Goal: Transaction & Acquisition: Purchase product/service

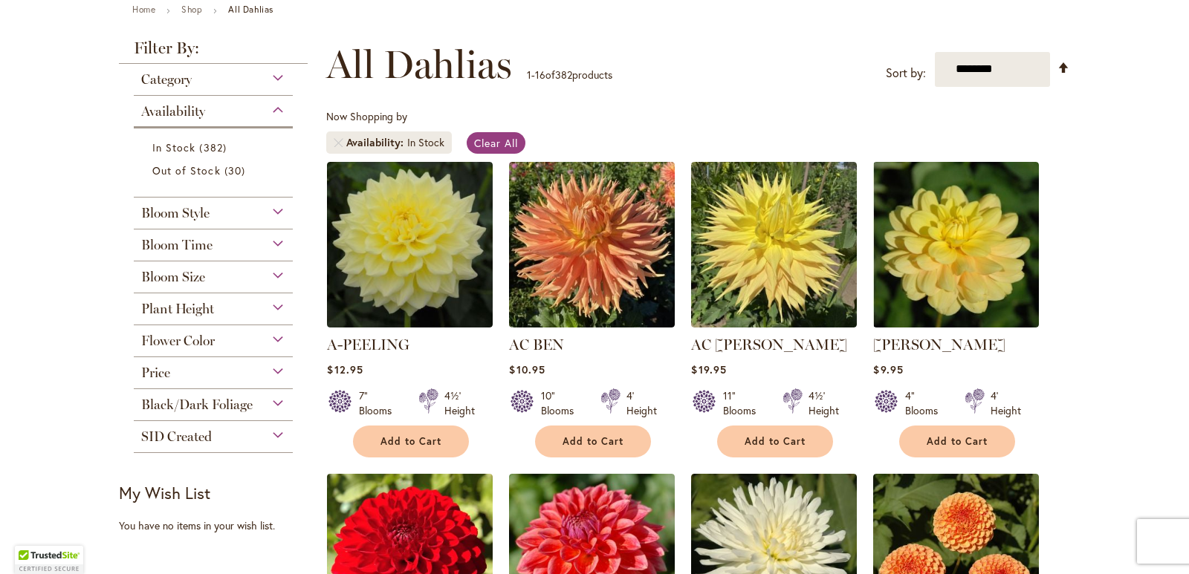
scroll to position [177, 0]
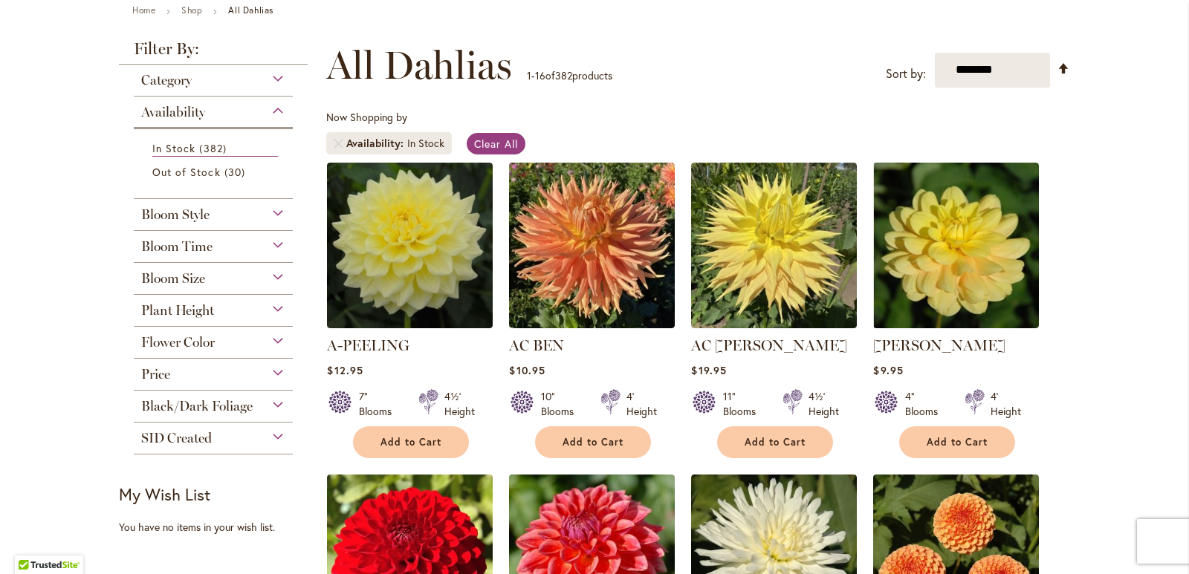
click at [268, 311] on div "Plant Height" at bounding box center [213, 307] width 159 height 24
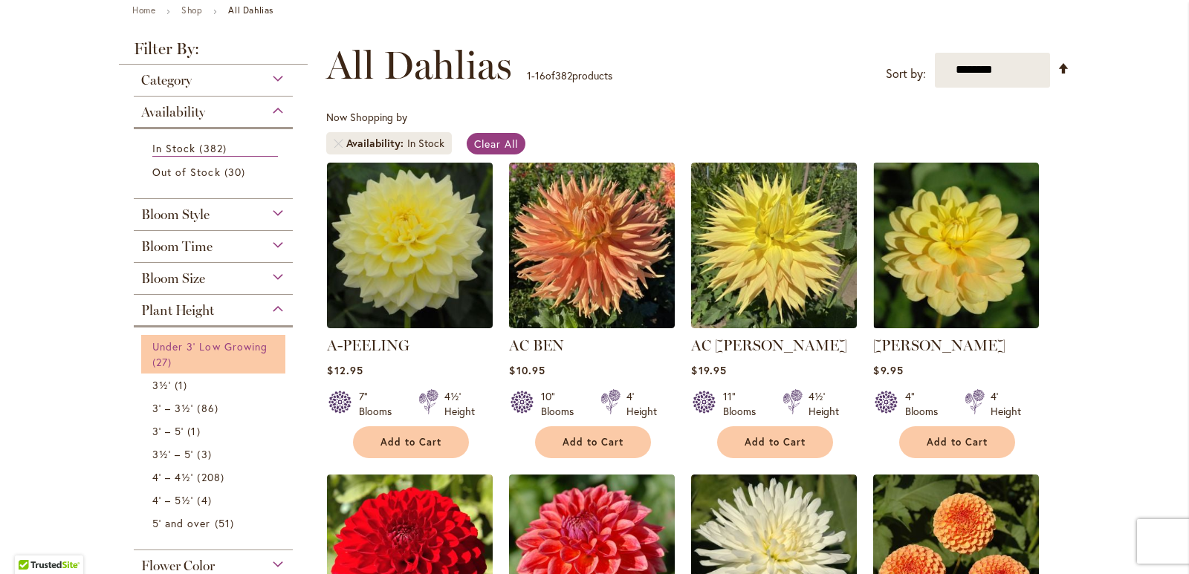
click at [244, 346] on span "Under 3' Low Growing" at bounding box center [209, 347] width 115 height 14
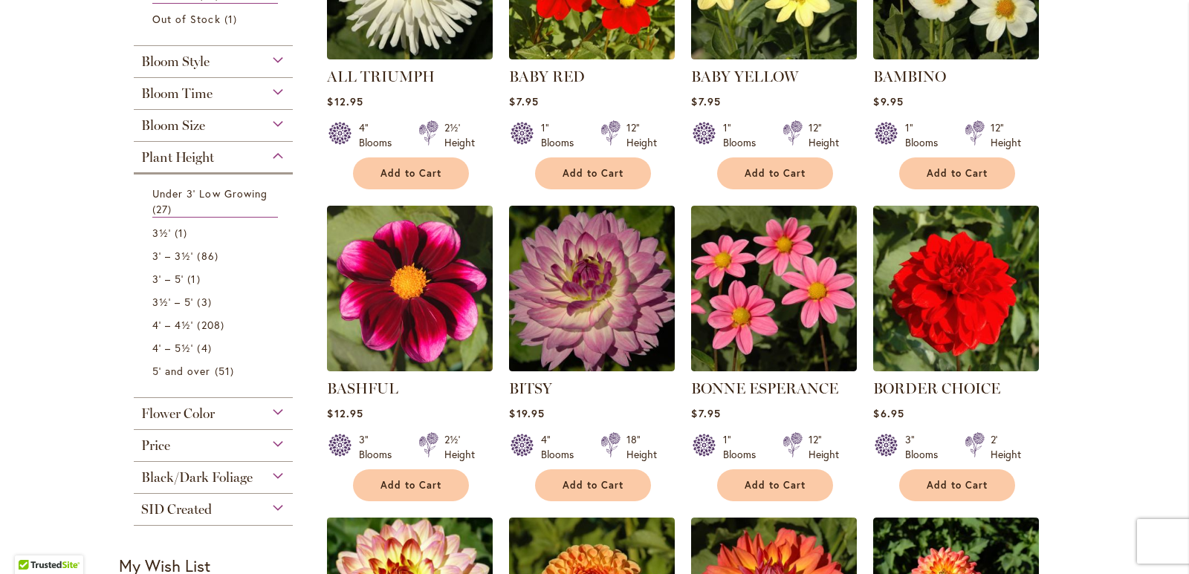
scroll to position [520, 0]
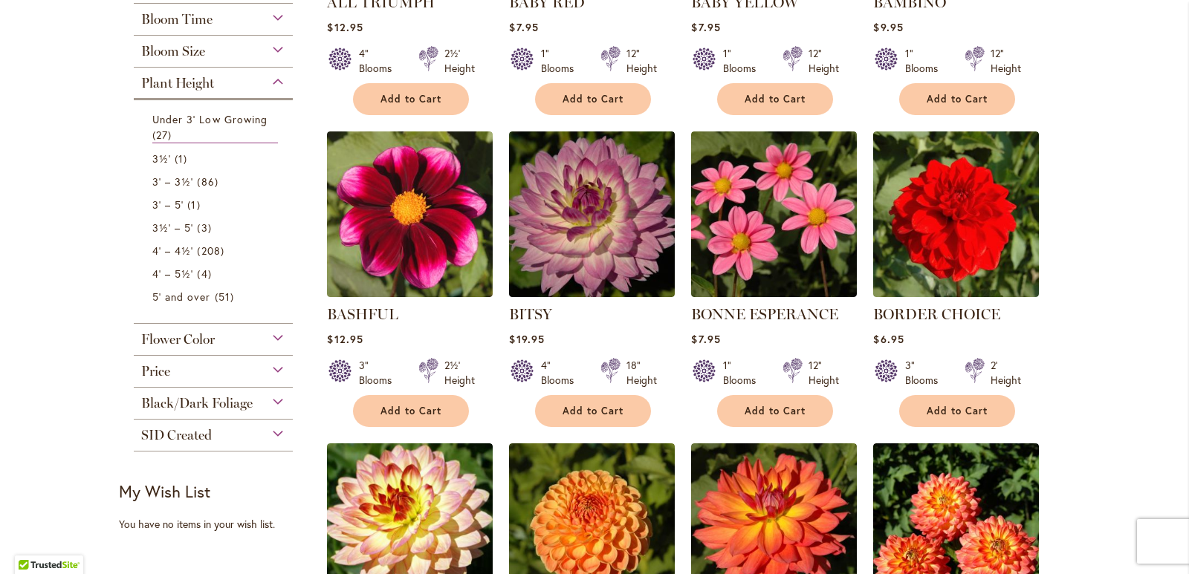
click at [269, 331] on div "Flower Color" at bounding box center [213, 336] width 159 height 24
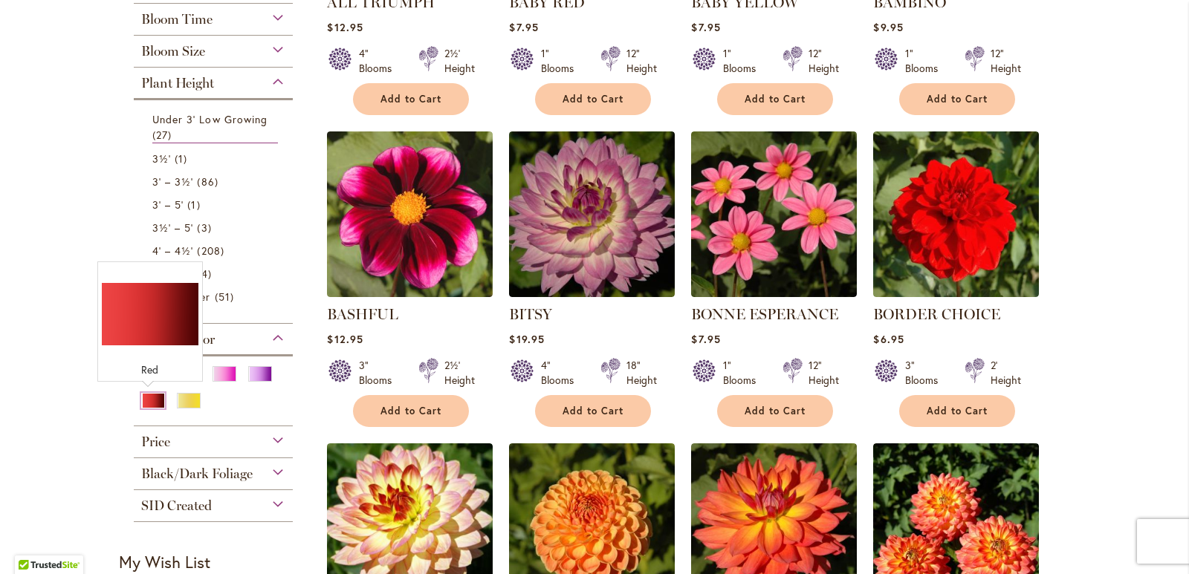
click at [143, 401] on div "Red" at bounding box center [153, 401] width 24 height 16
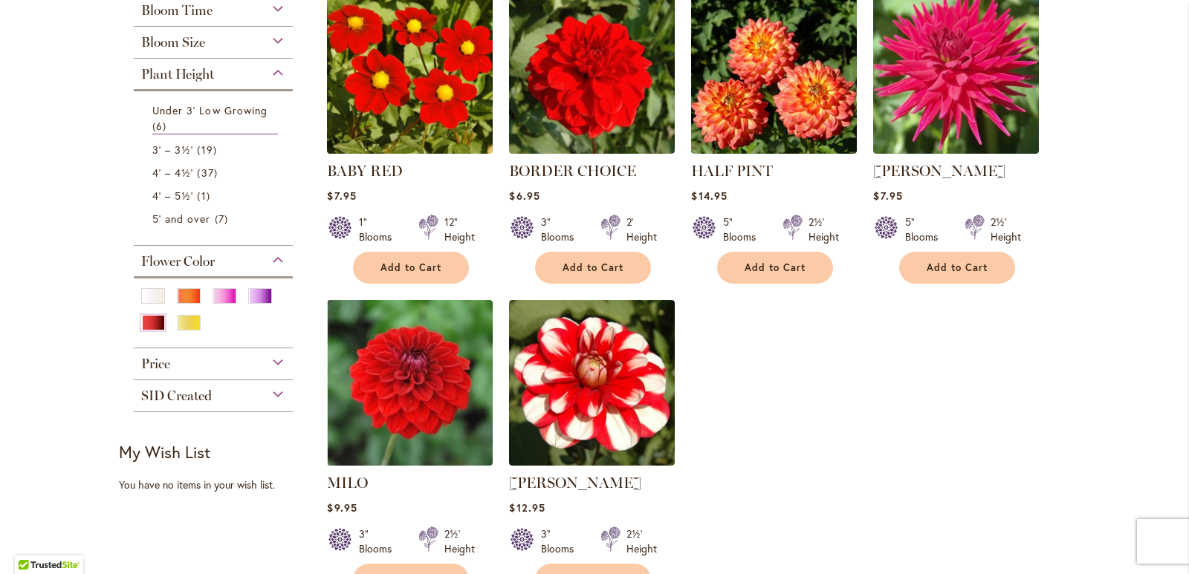
scroll to position [297, 0]
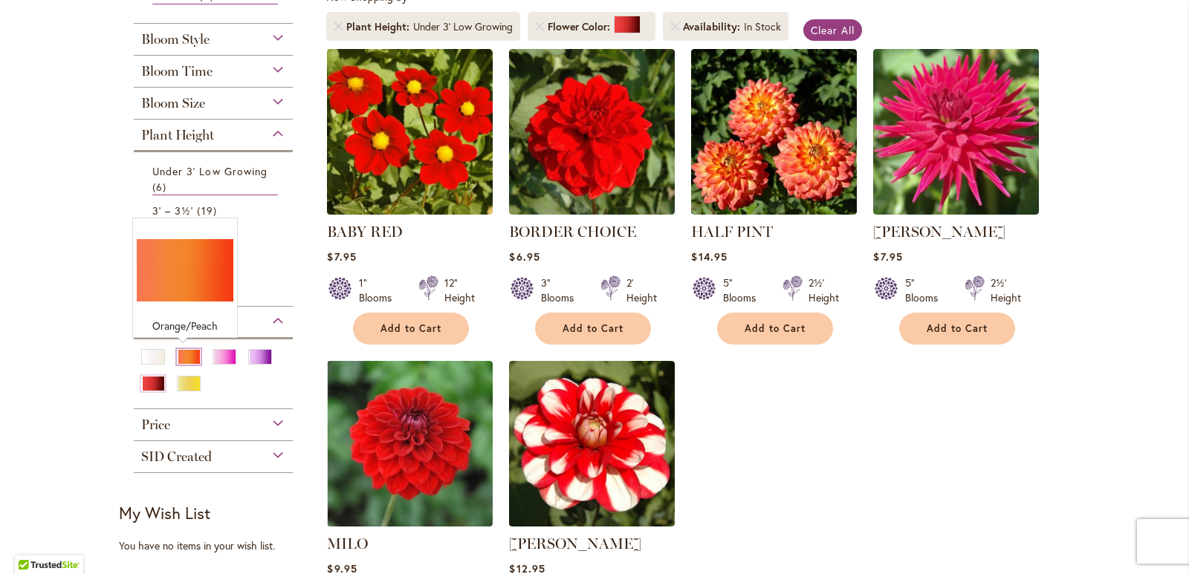
click at [184, 357] on div "Orange/Peach" at bounding box center [189, 357] width 24 height 16
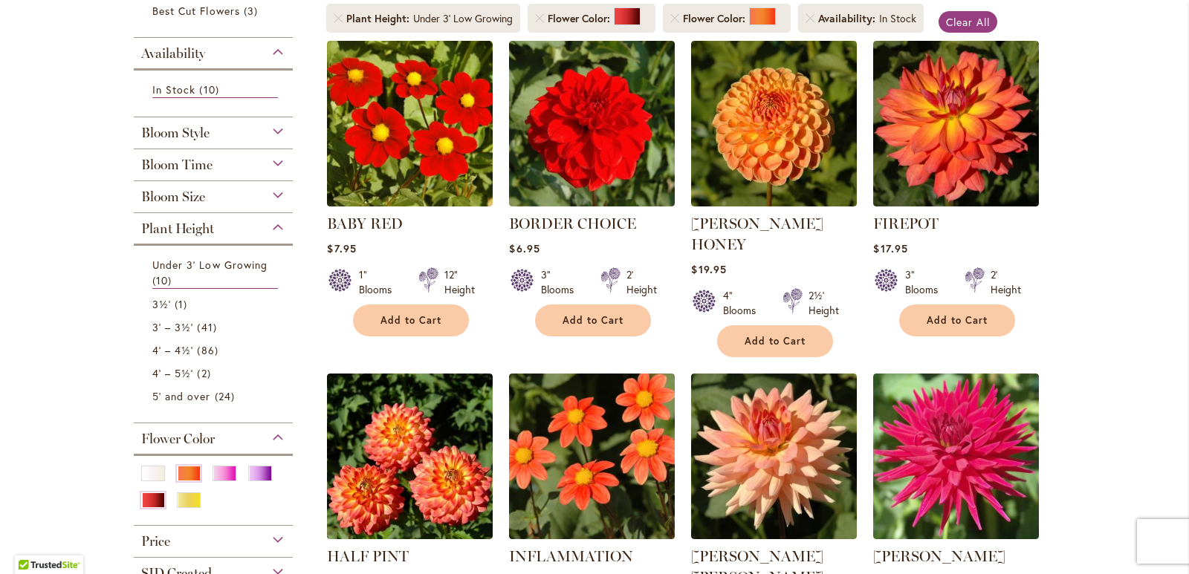
scroll to position [297, 0]
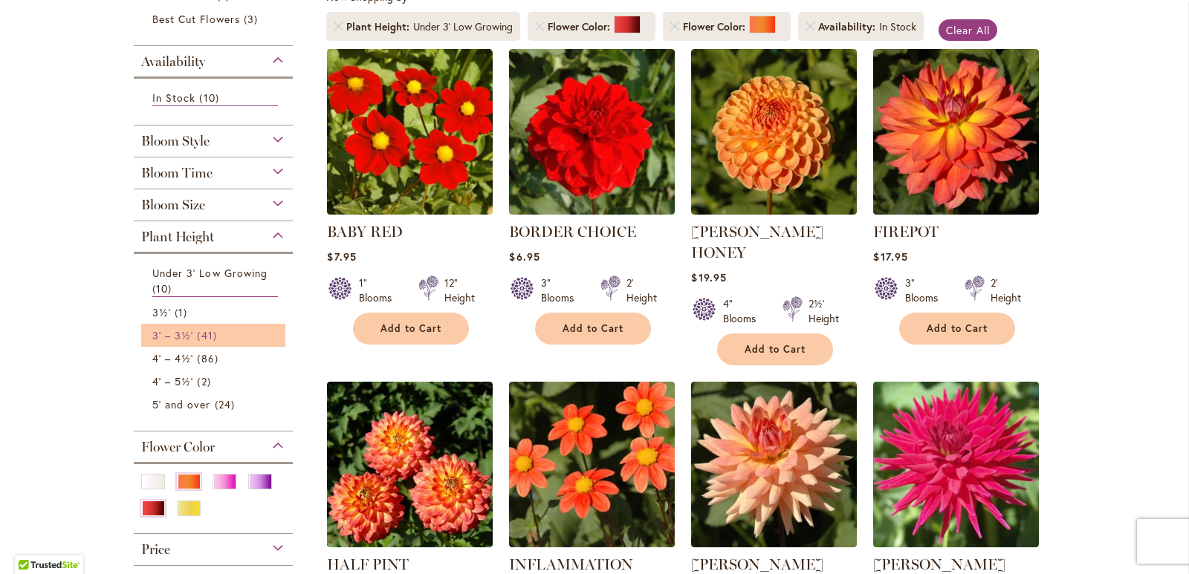
click at [203, 338] on span "41 items" at bounding box center [208, 336] width 23 height 16
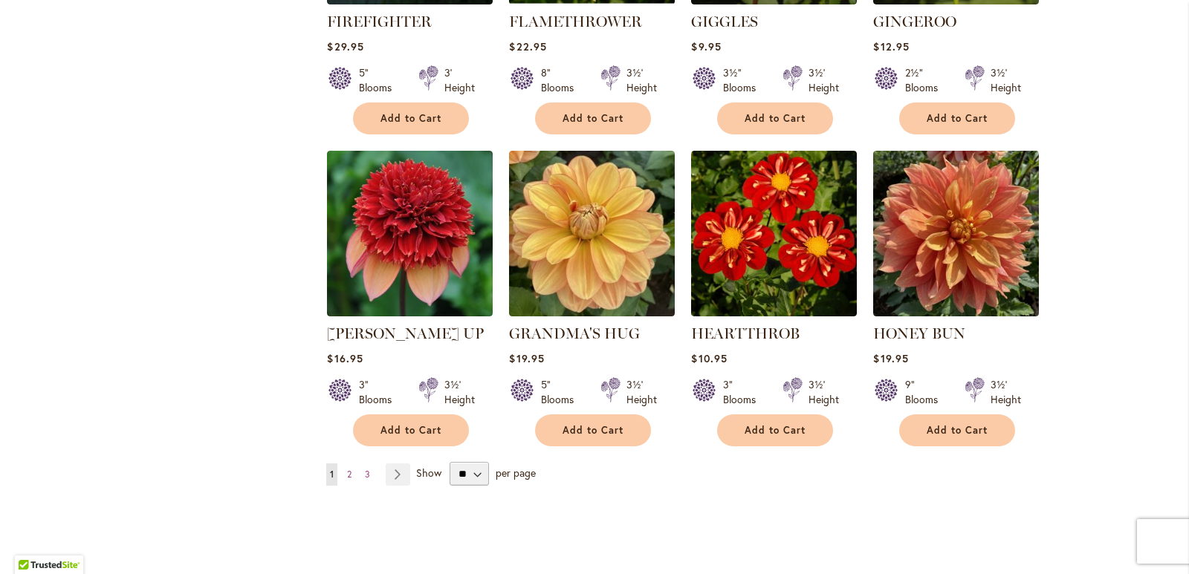
scroll to position [1263, 0]
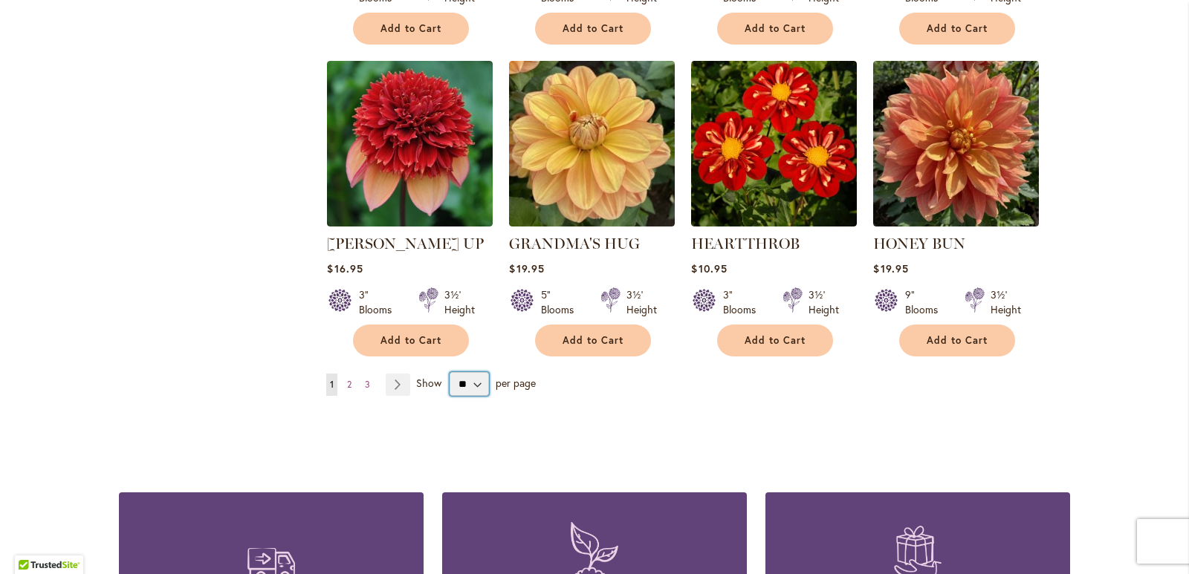
click at [472, 372] on select "** ** ** **" at bounding box center [469, 384] width 39 height 24
select select "**"
click at [450, 372] on select "** ** ** **" at bounding box center [469, 384] width 39 height 24
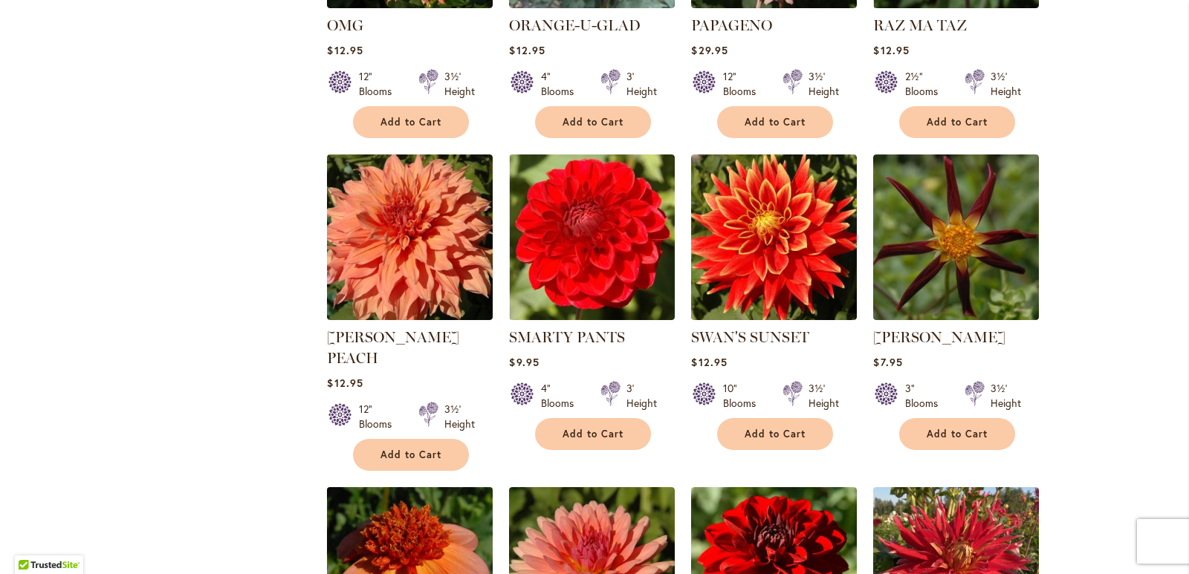
scroll to position [2750, 0]
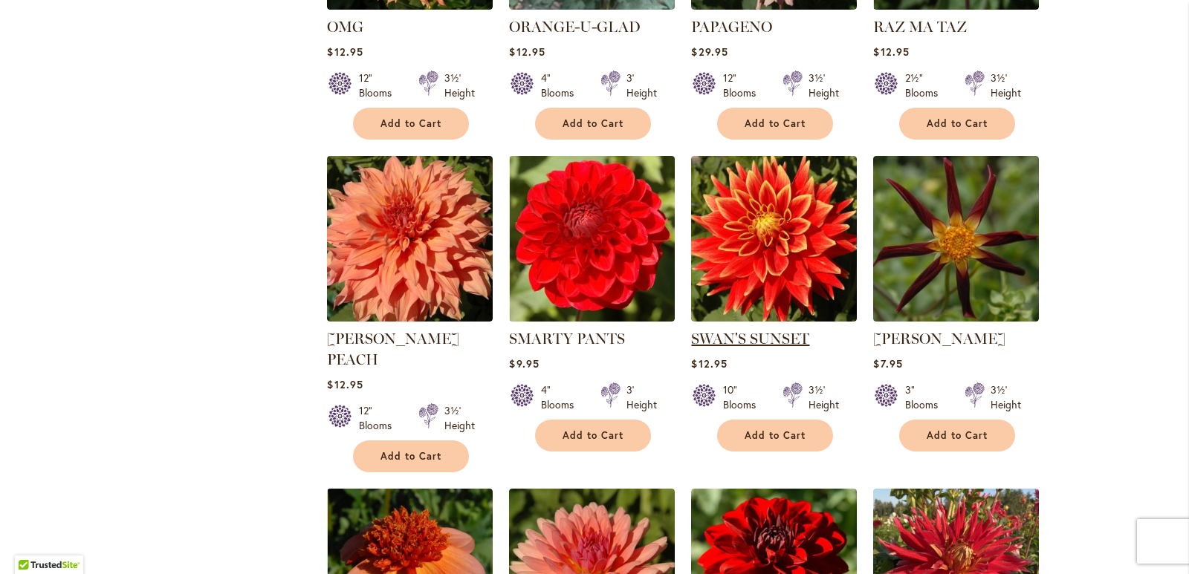
click at [722, 330] on link "SWAN'S SUNSET" at bounding box center [750, 339] width 118 height 18
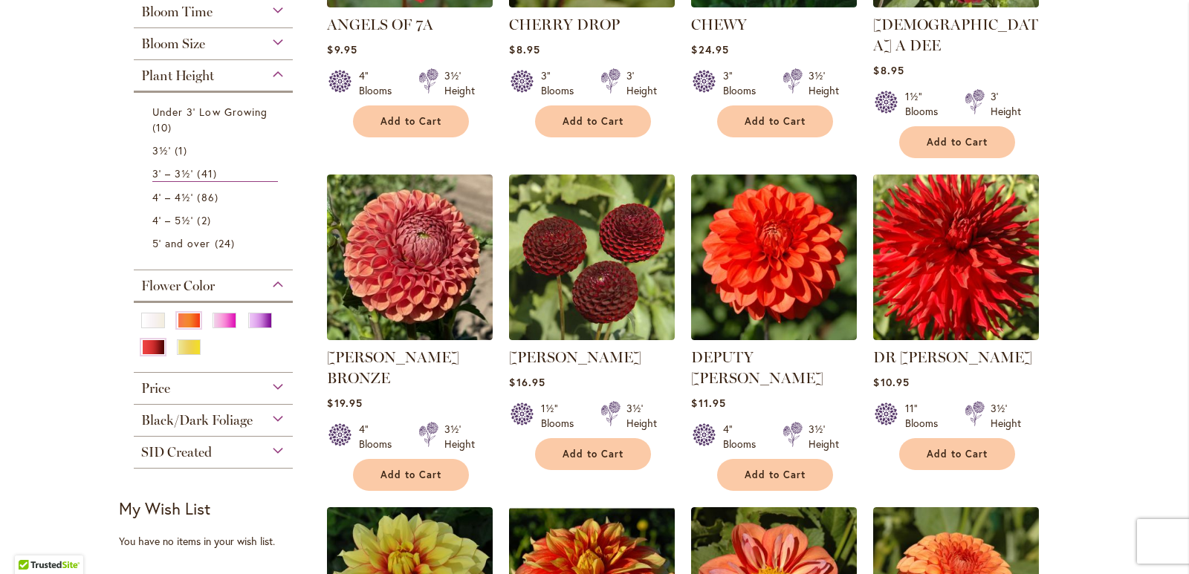
scroll to position [519, 0]
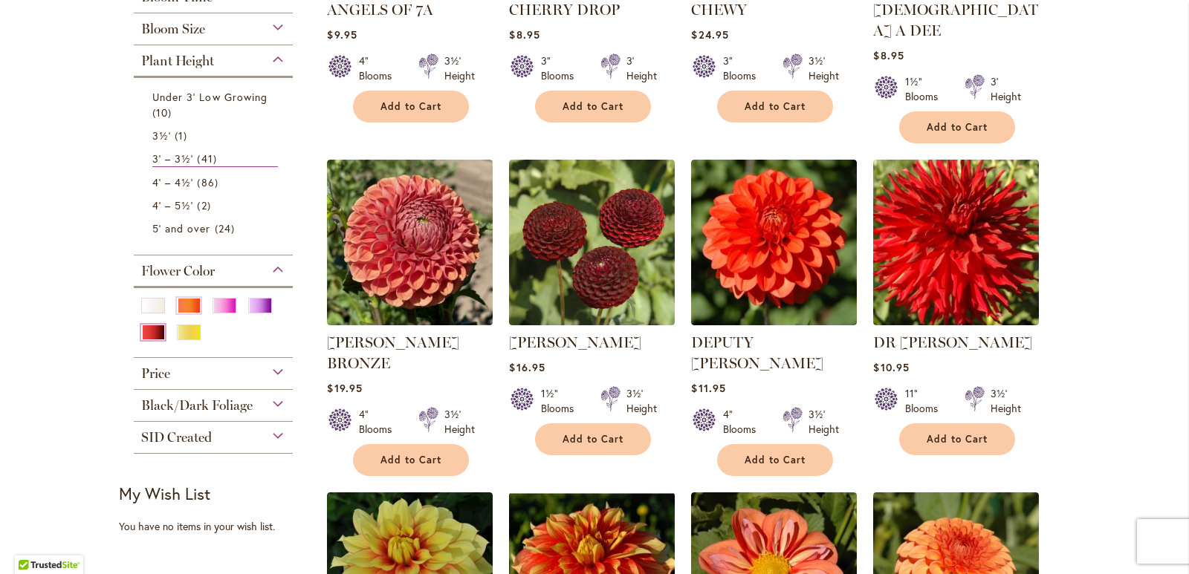
click at [146, 333] on div "Red" at bounding box center [153, 333] width 24 height 16
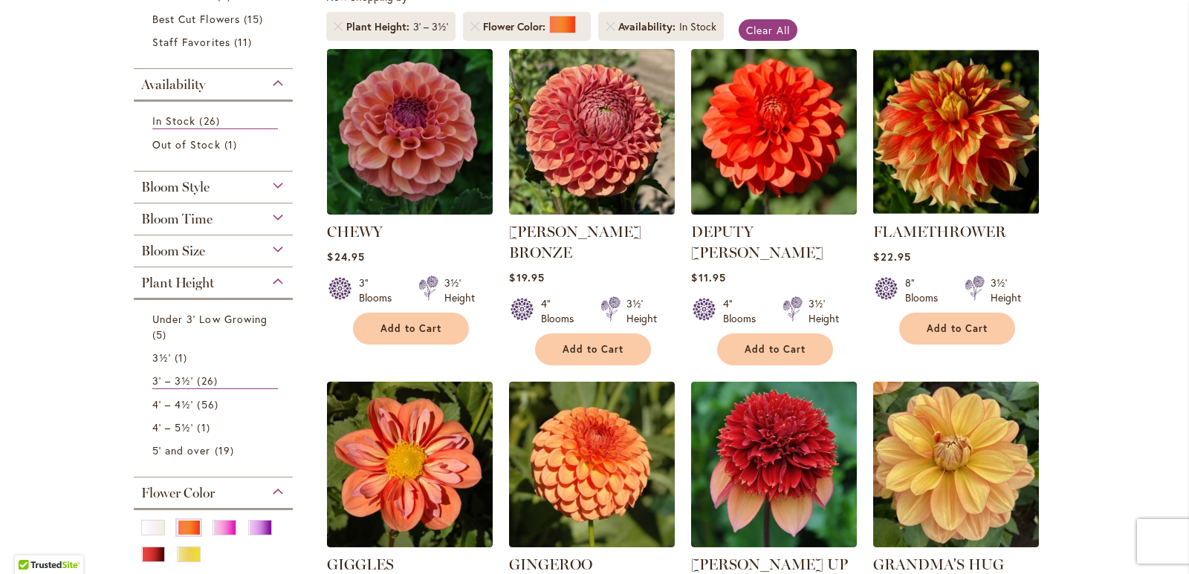
scroll to position [372, 0]
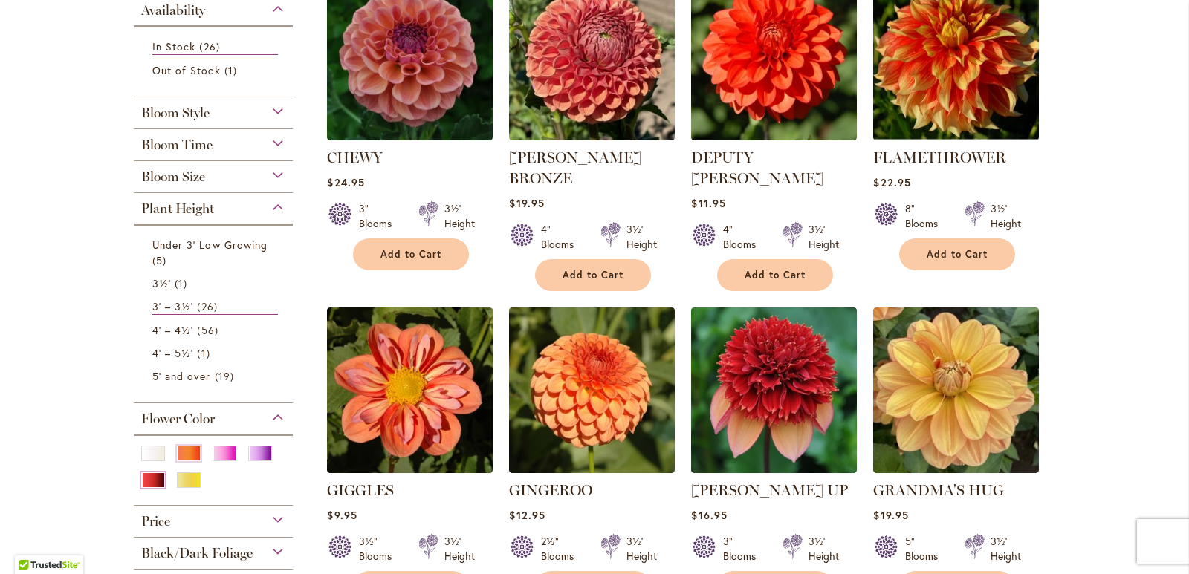
click at [146, 478] on div "Red" at bounding box center [153, 481] width 24 height 16
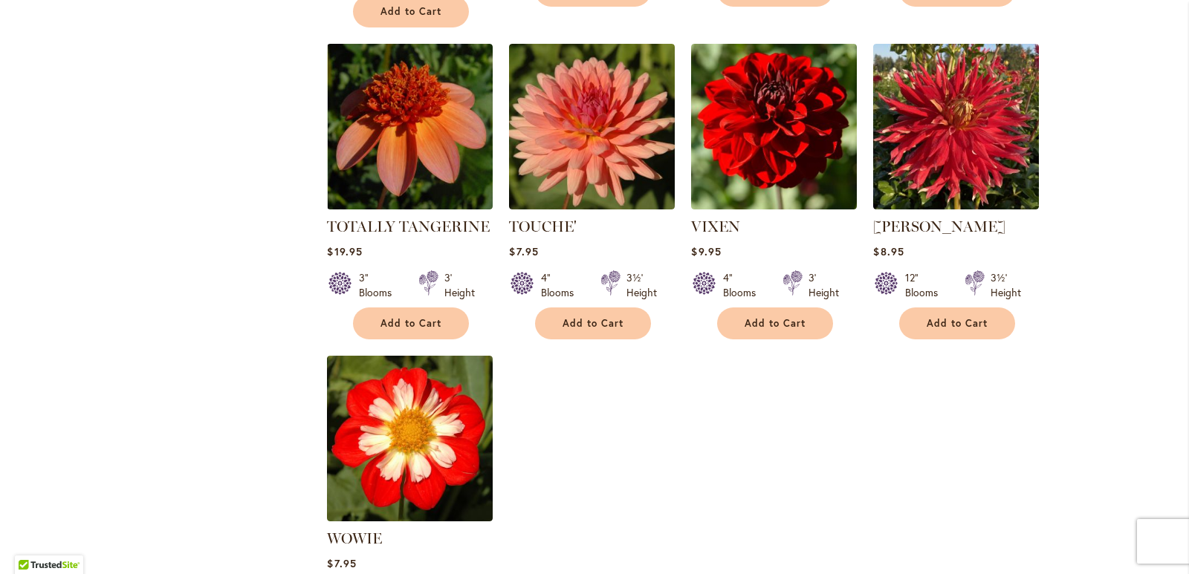
scroll to position [3195, 0]
